Goal: Task Accomplishment & Management: Use online tool/utility

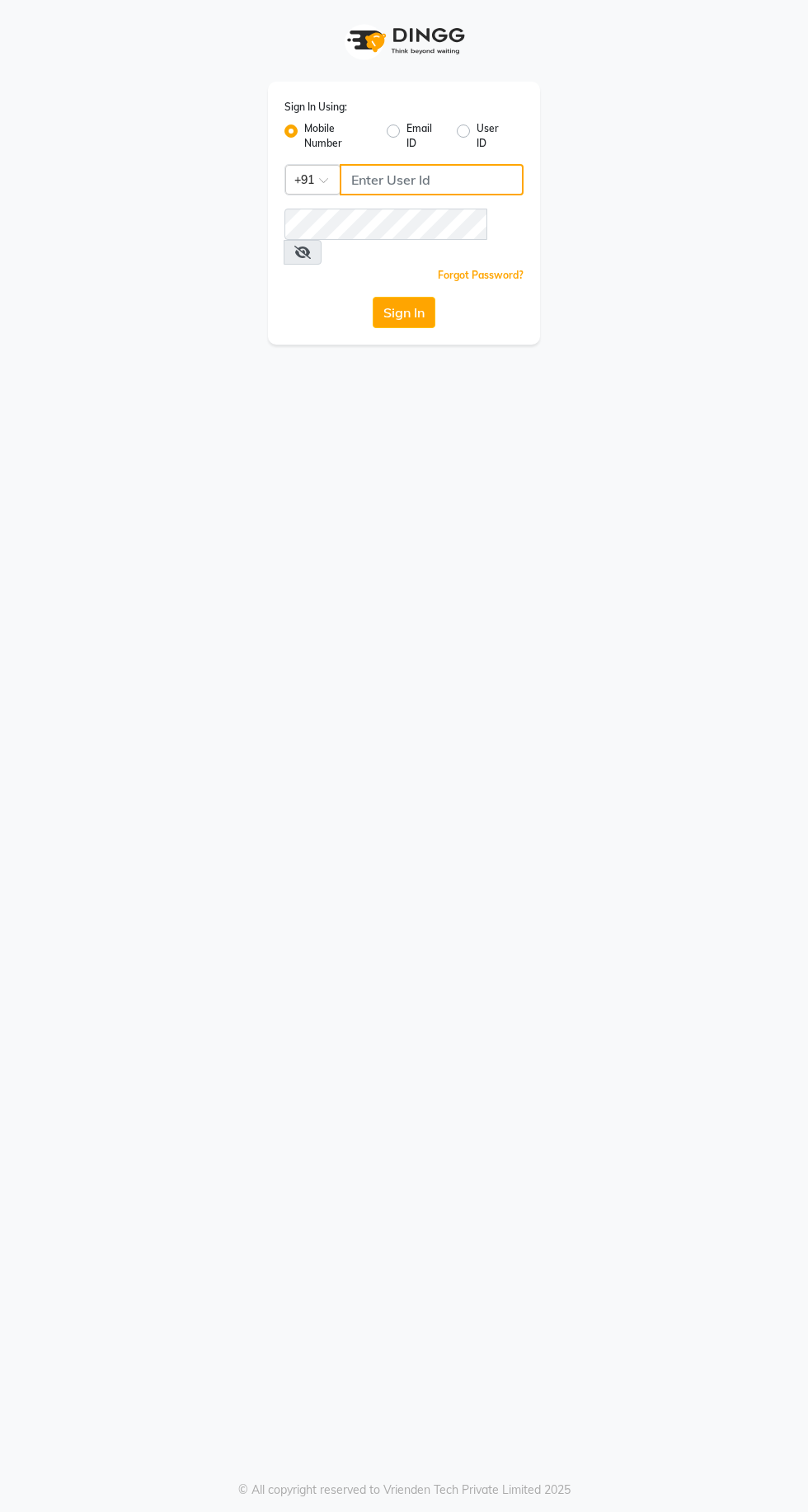
click at [419, 180] on input "Username" at bounding box center [432, 179] width 184 height 31
type input "7249532391"
click at [373, 296] on button "Sign In" at bounding box center [404, 312] width 63 height 31
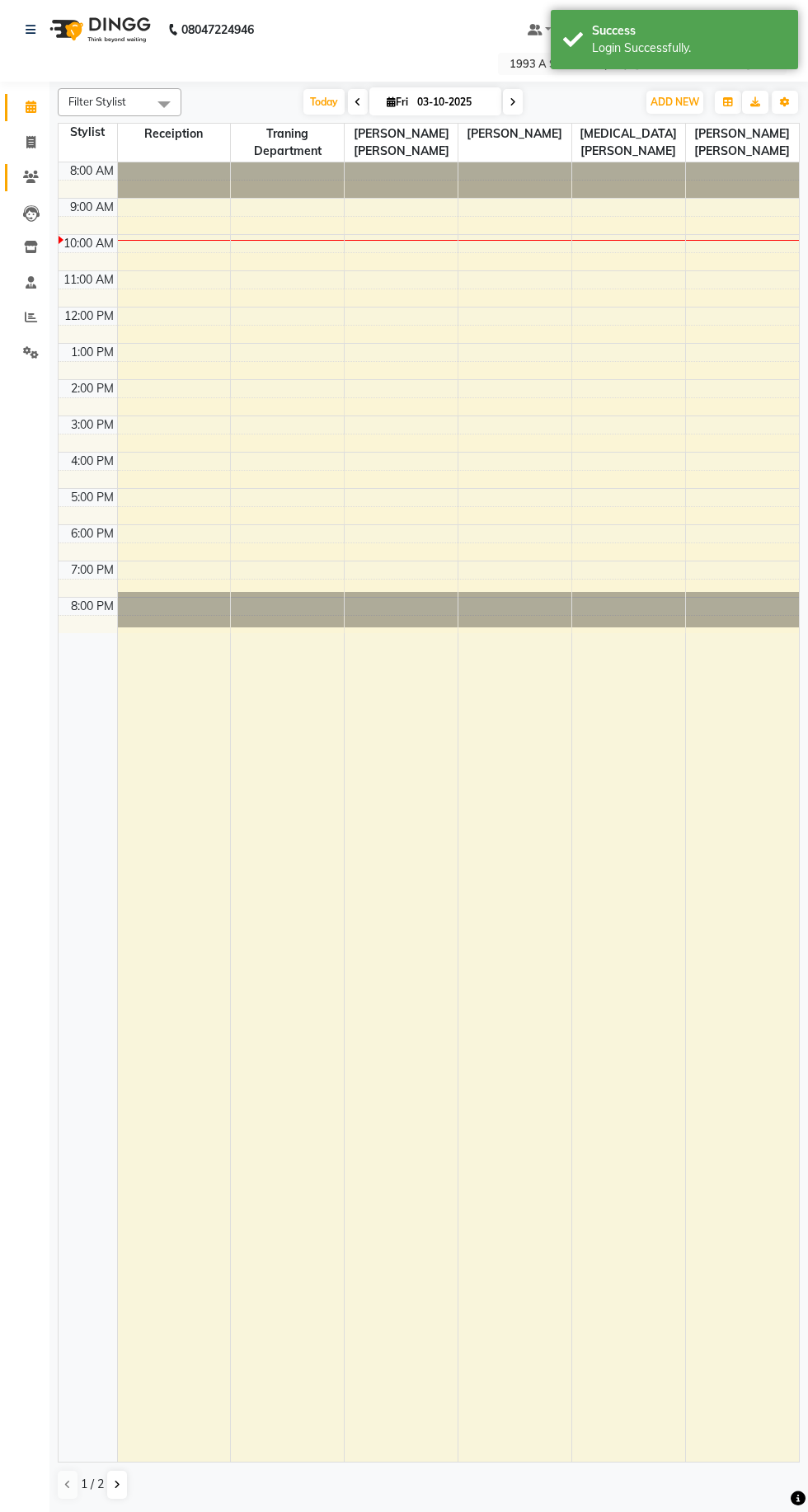
click at [31, 177] on icon at bounding box center [31, 177] width 15 height 13
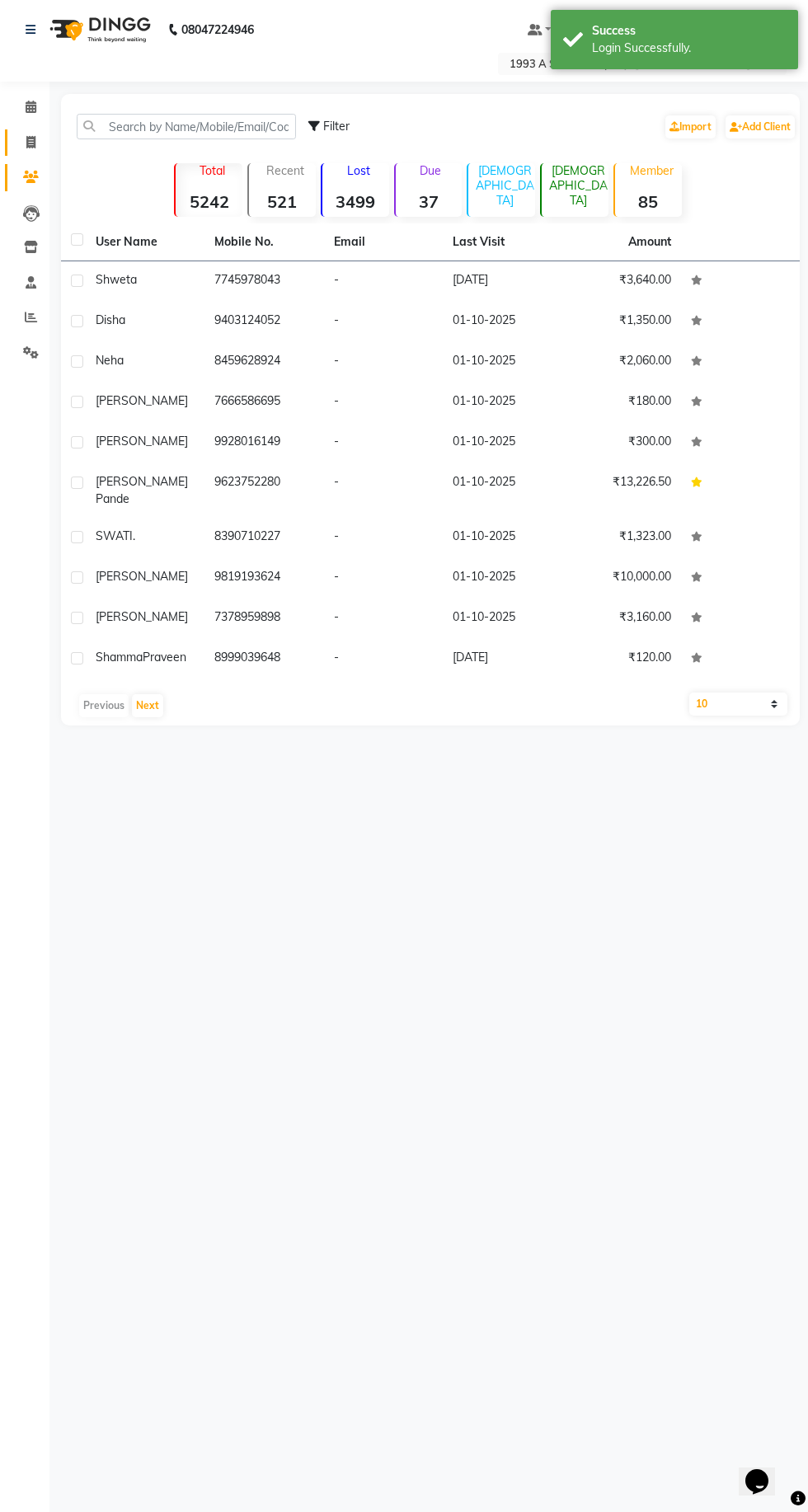
click at [31, 142] on icon at bounding box center [31, 142] width 9 height 13
select select "688"
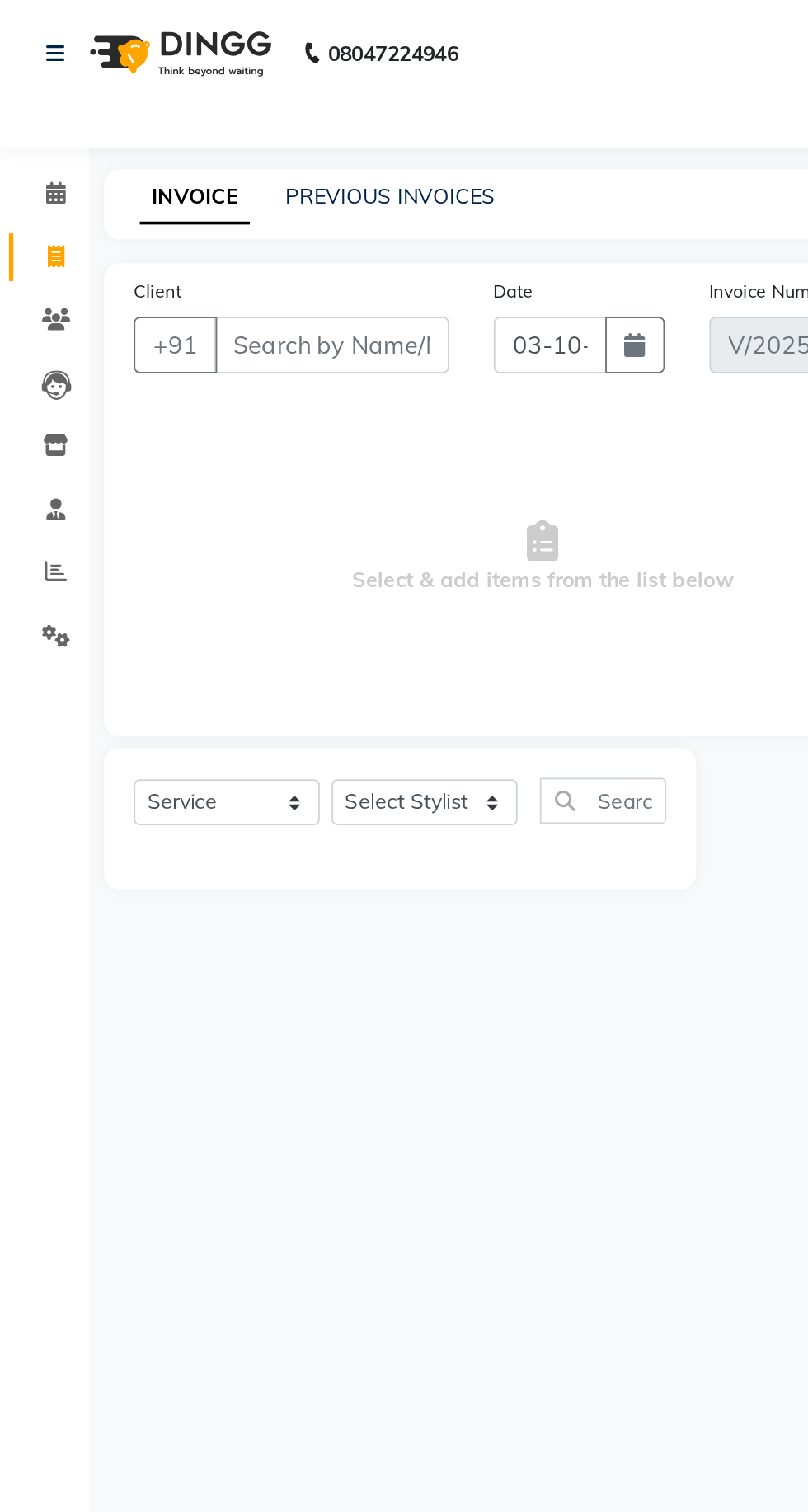
select select "membership"
click at [126, 97] on link "INVOICE" at bounding box center [108, 110] width 61 height 30
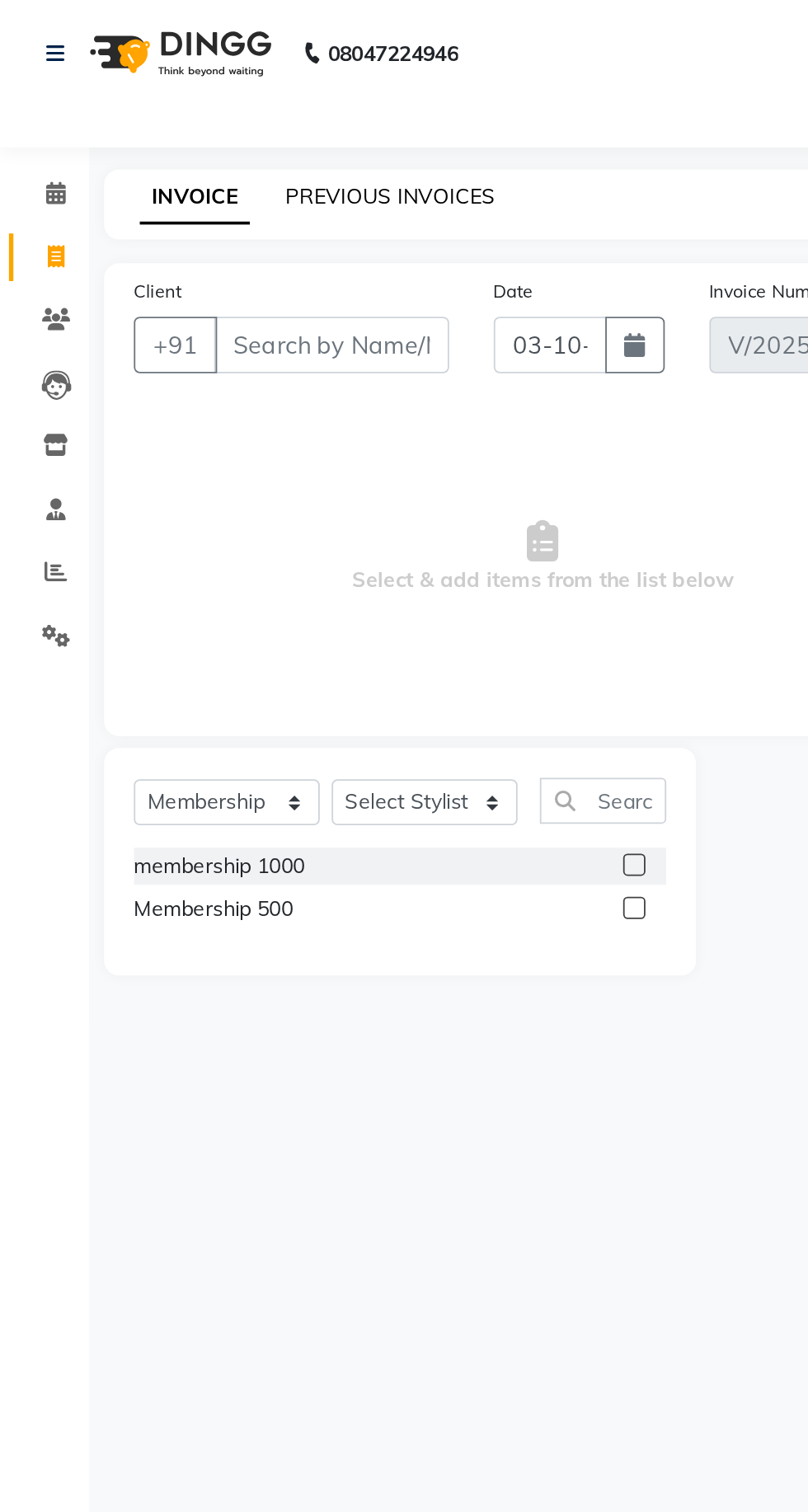
click at [211, 113] on link "PREVIOUS INVOICES" at bounding box center [216, 108] width 116 height 14
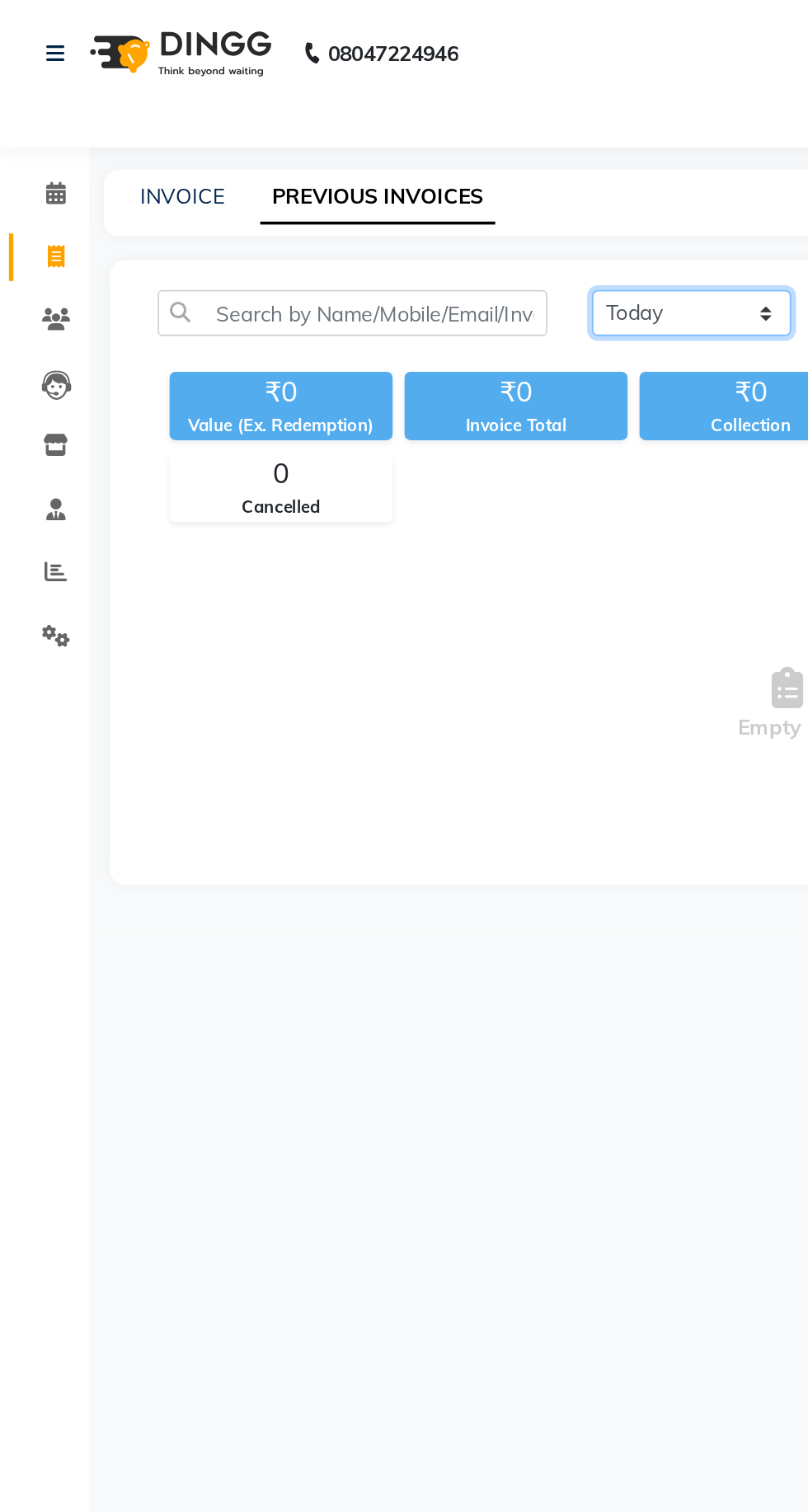
click at [359, 181] on select "[DATE] [DATE] Custom Range" at bounding box center [383, 173] width 110 height 25
click at [328, 161] on select "[DATE] [DATE] Custom Range" at bounding box center [383, 173] width 110 height 25
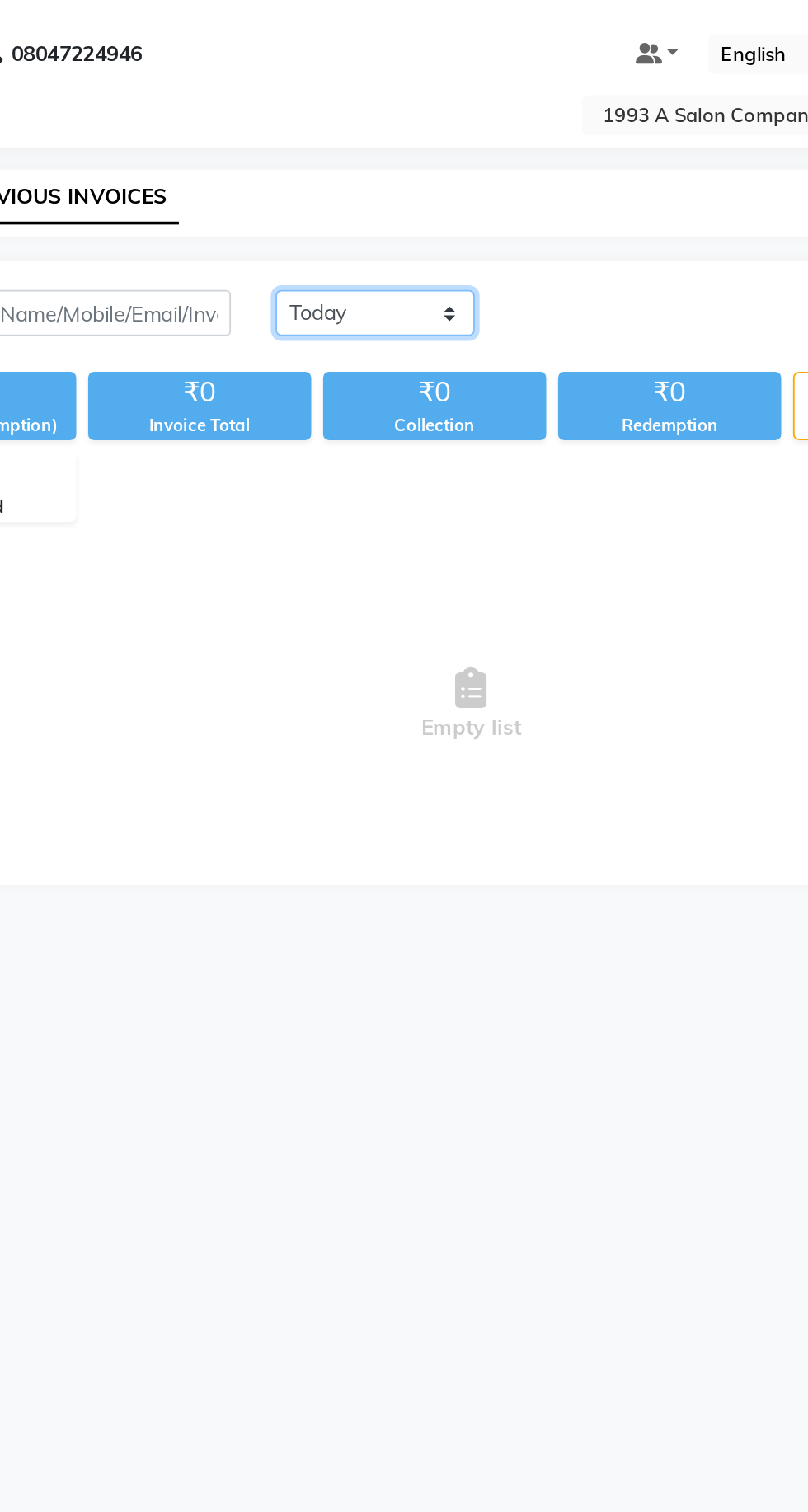
click at [388, 171] on select "[DATE] [DATE] Custom Range" at bounding box center [383, 173] width 110 height 25
select select "range"
click at [328, 161] on select "[DATE] [DATE] Custom Range" at bounding box center [383, 173] width 110 height 25
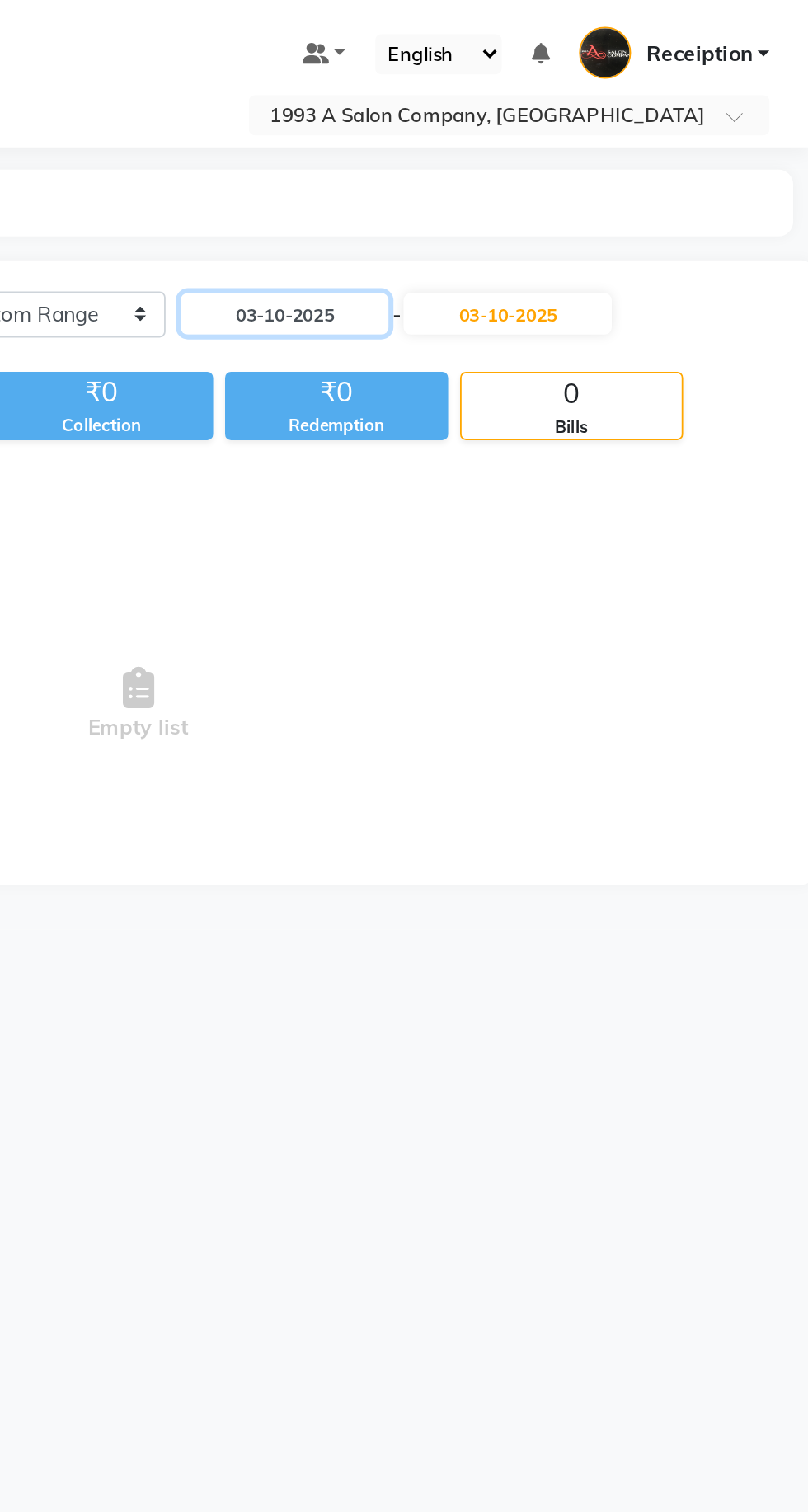
click at [531, 176] on input "03-10-2025" at bounding box center [517, 173] width 116 height 23
select select "10"
select select "2025"
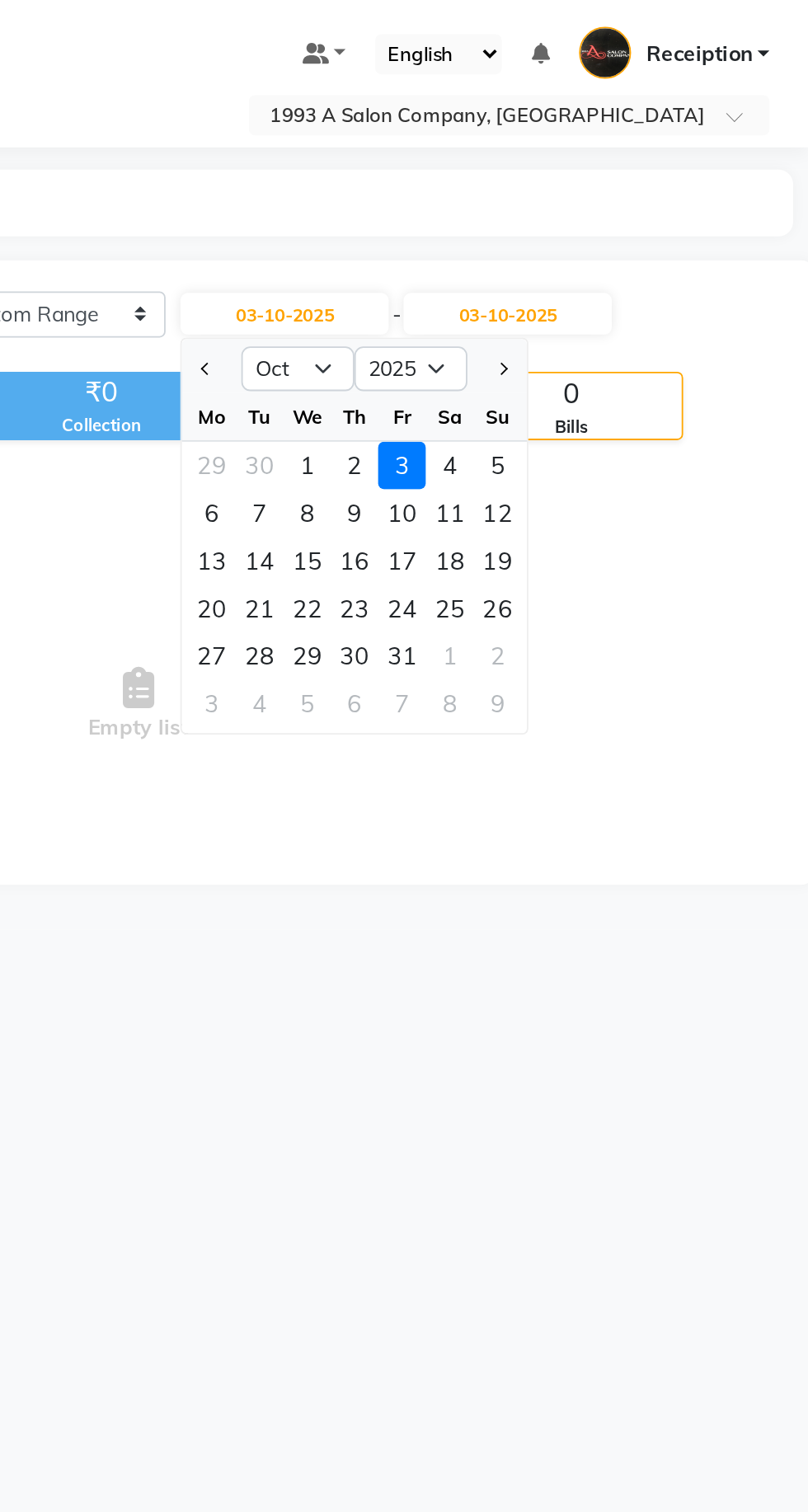
click at [529, 257] on div "1" at bounding box center [529, 257] width 26 height 26
type input "01-10-2025"
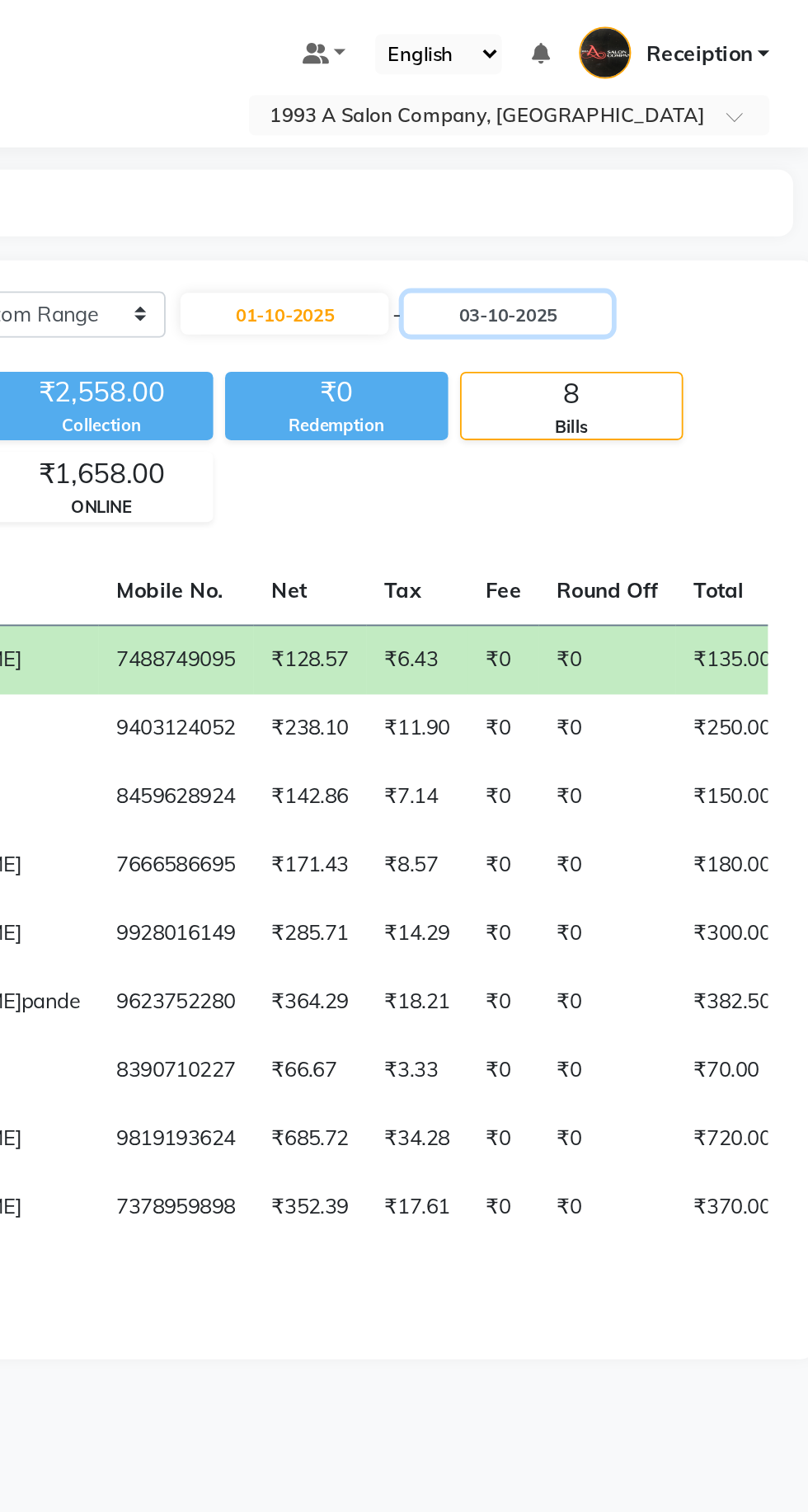
click at [677, 175] on input "03-10-2025" at bounding box center [641, 173] width 116 height 23
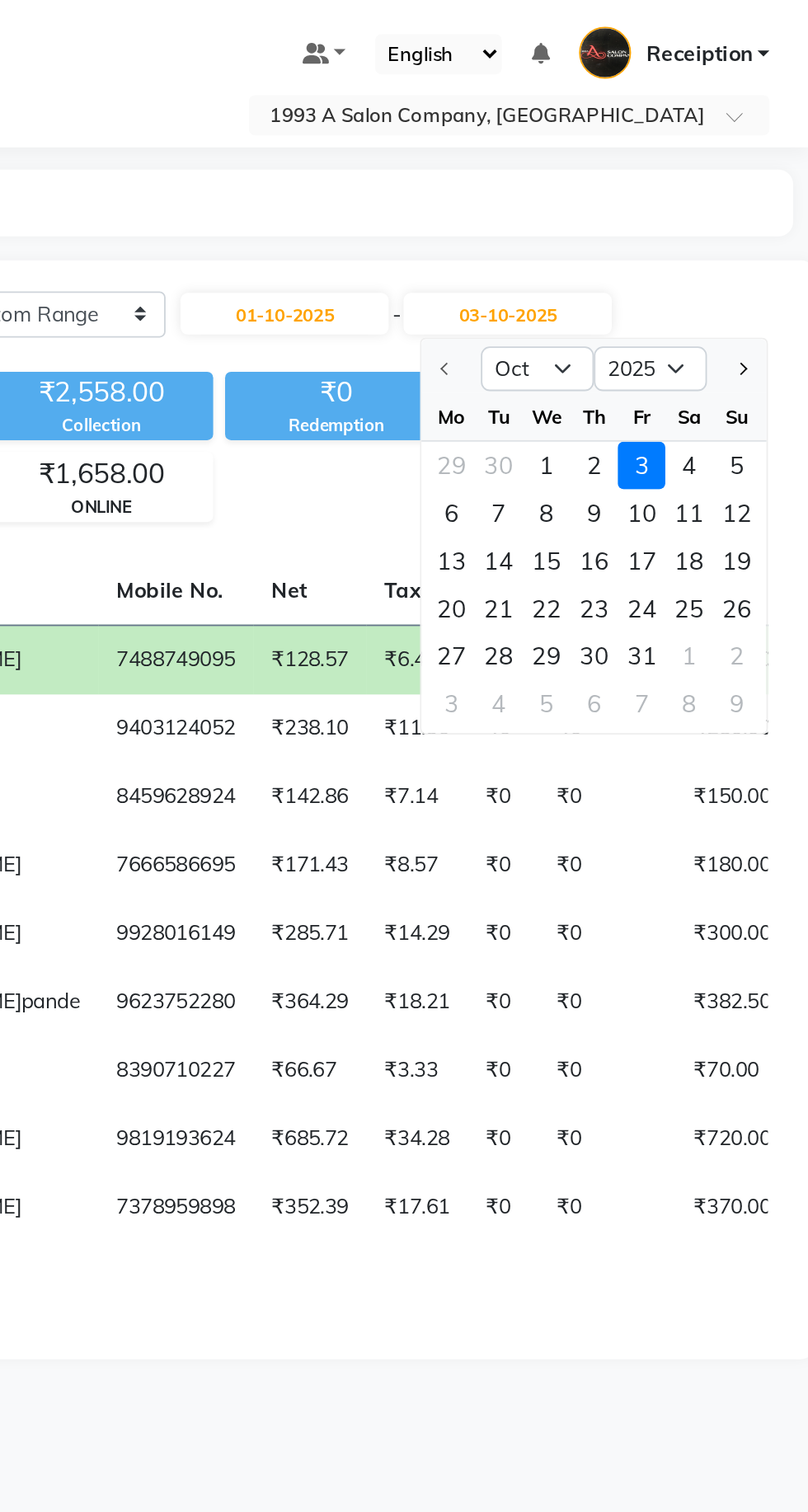
click at [663, 257] on div "1" at bounding box center [663, 257] width 26 height 26
type input "01-10-2025"
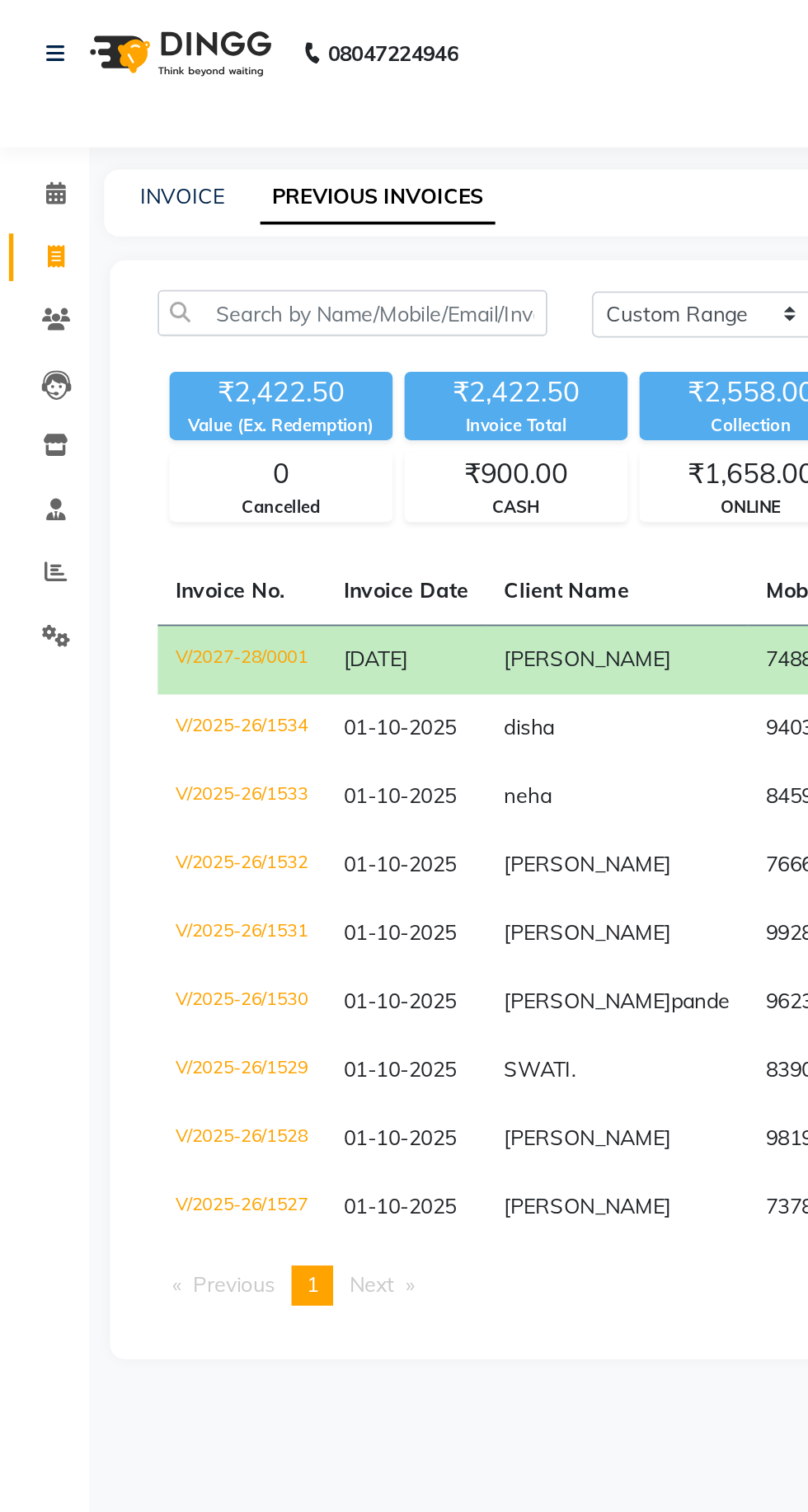
select select "service"
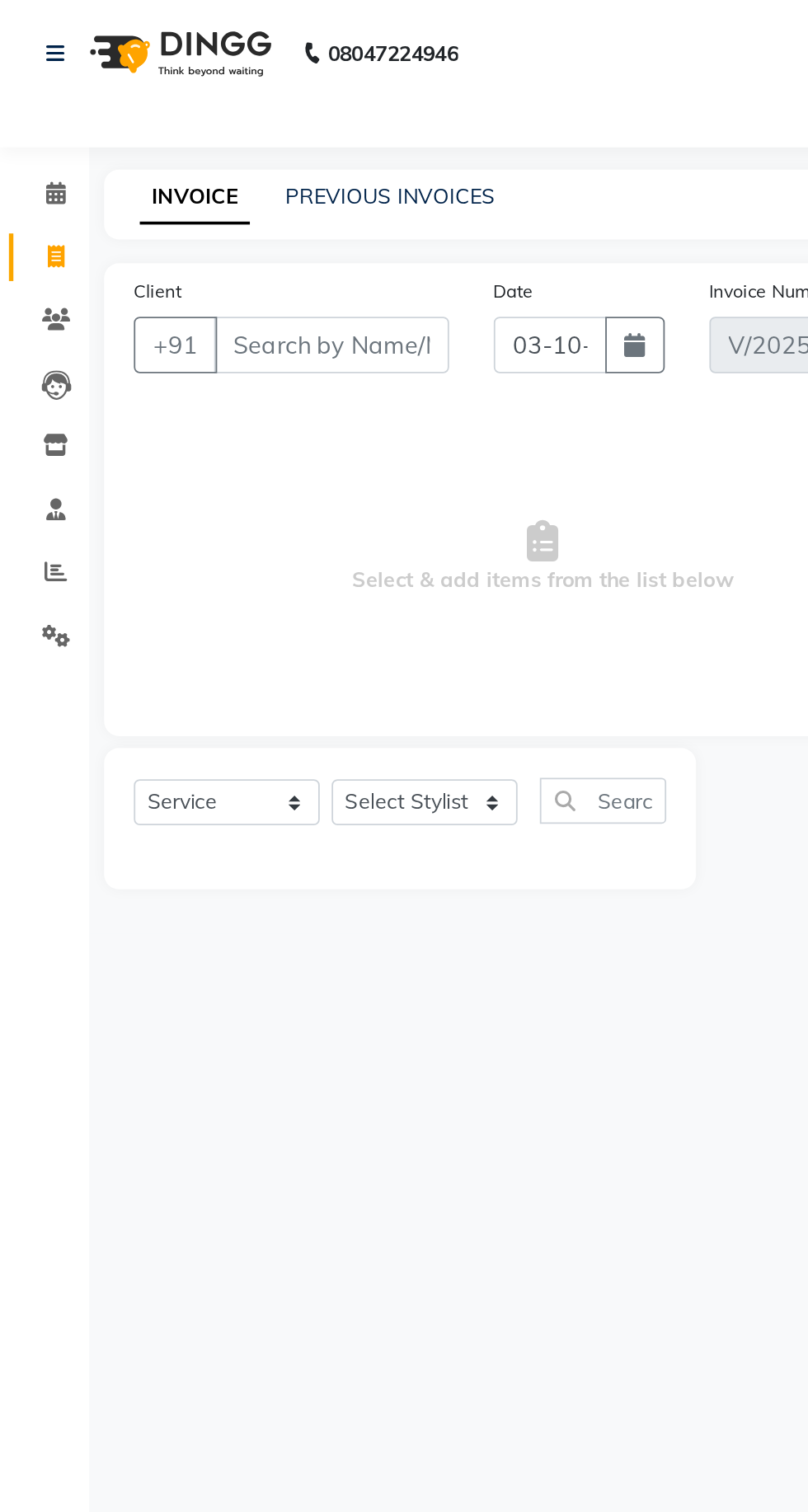
select select "688"
type input "1535"
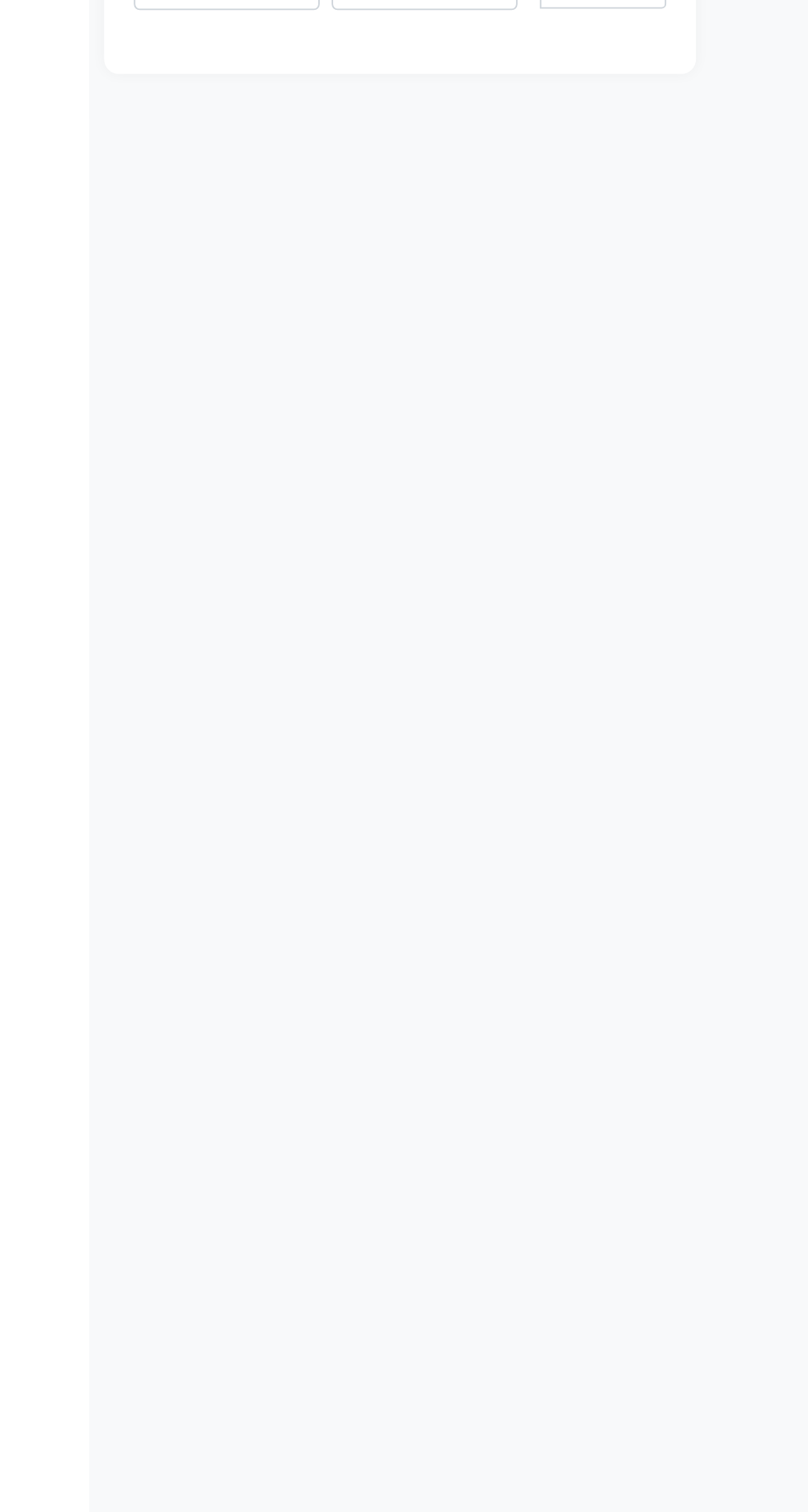
select select "membership"
